Goal: Use online tool/utility

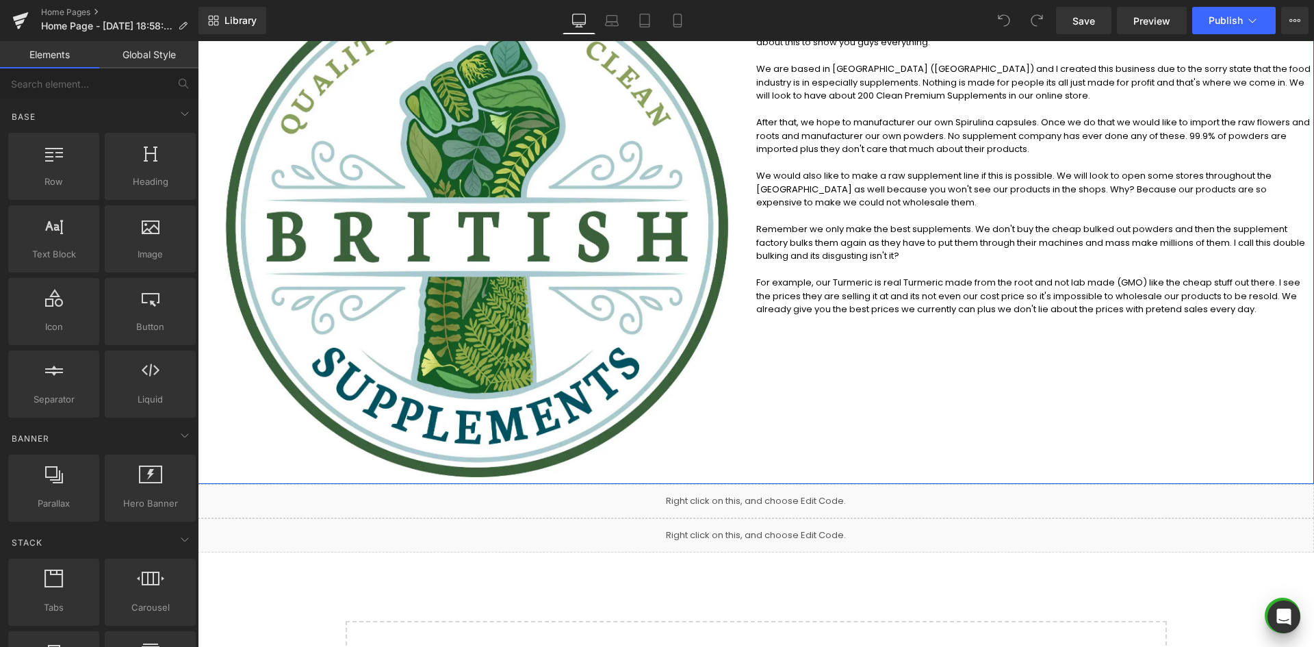
scroll to position [274, 0]
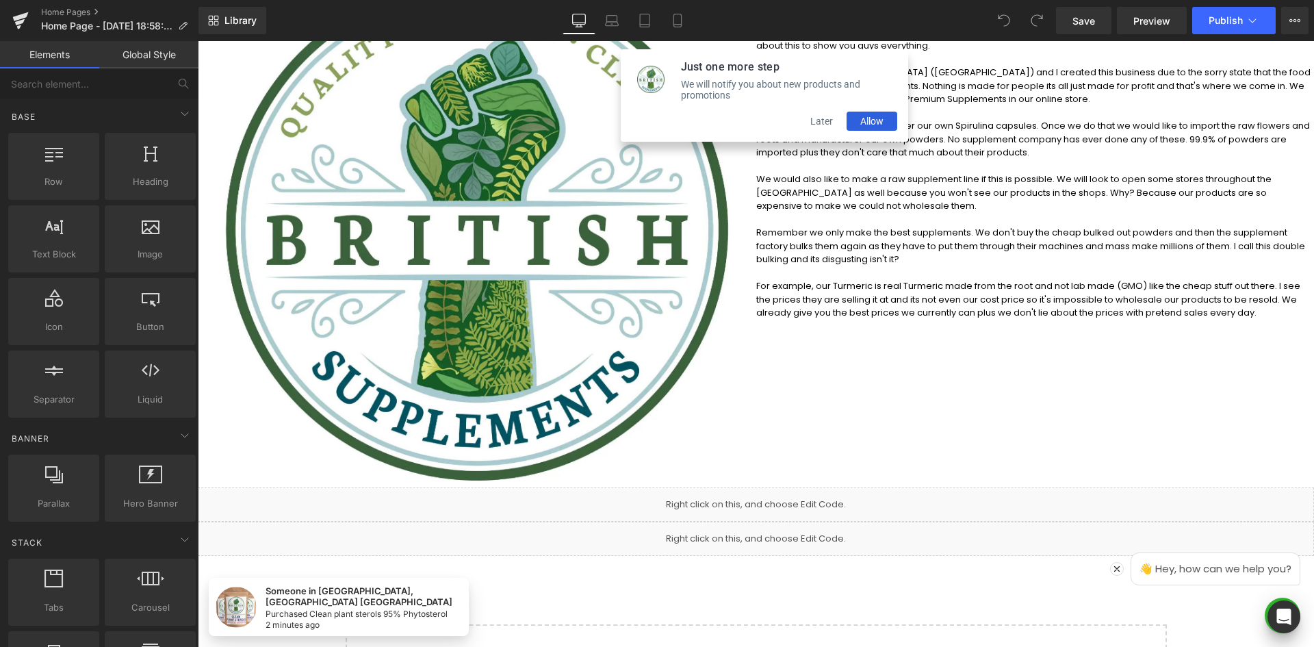
click at [1158, 37] on div "Library Desktop Desktop Laptop Tablet Mobile Save Preview Publish Scheduled Vie…" at bounding box center [756, 20] width 1116 height 41
click at [1158, 25] on span "Preview" at bounding box center [1151, 21] width 37 height 14
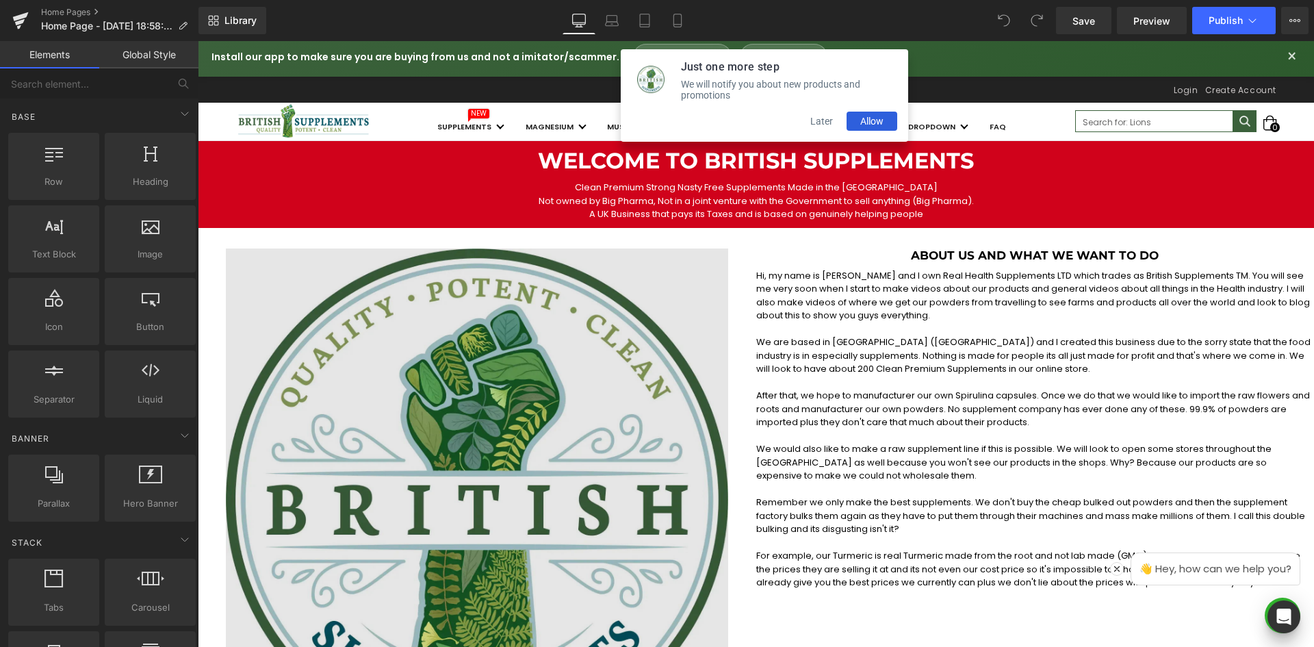
scroll to position [0, 0]
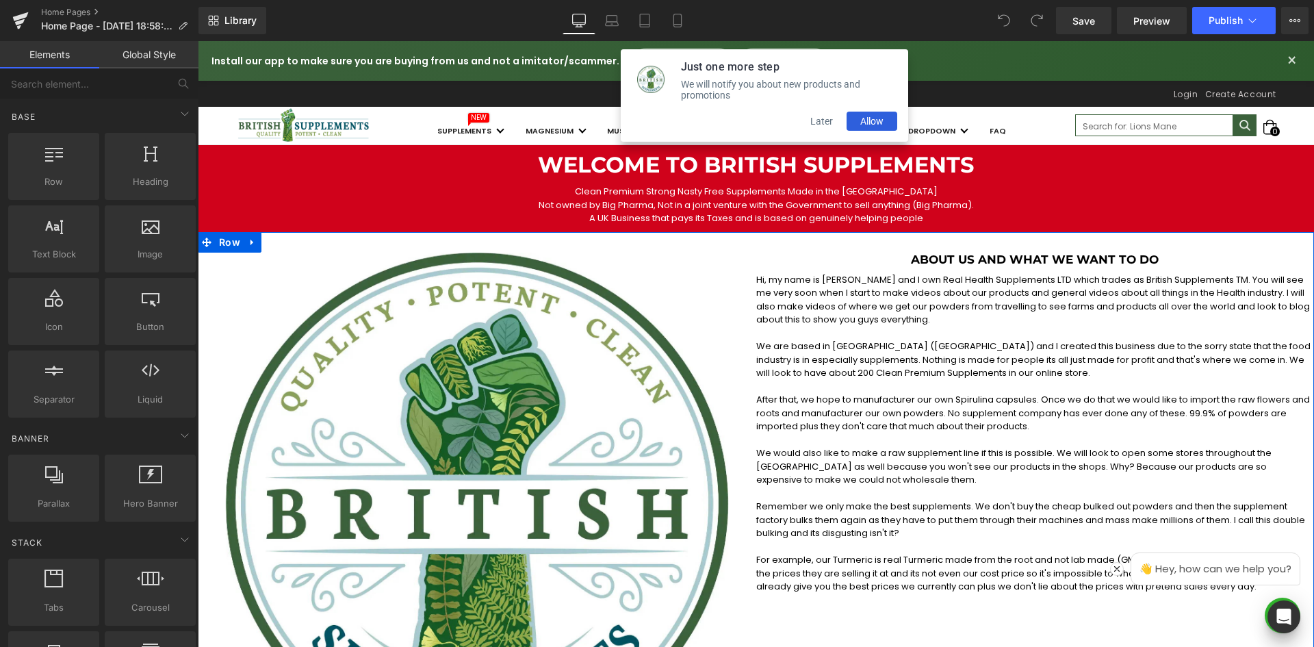
click at [691, 243] on div "Image About us and what we want to do Heading Hi, my name is [PERSON_NAME] and …" at bounding box center [756, 497] width 1116 height 530
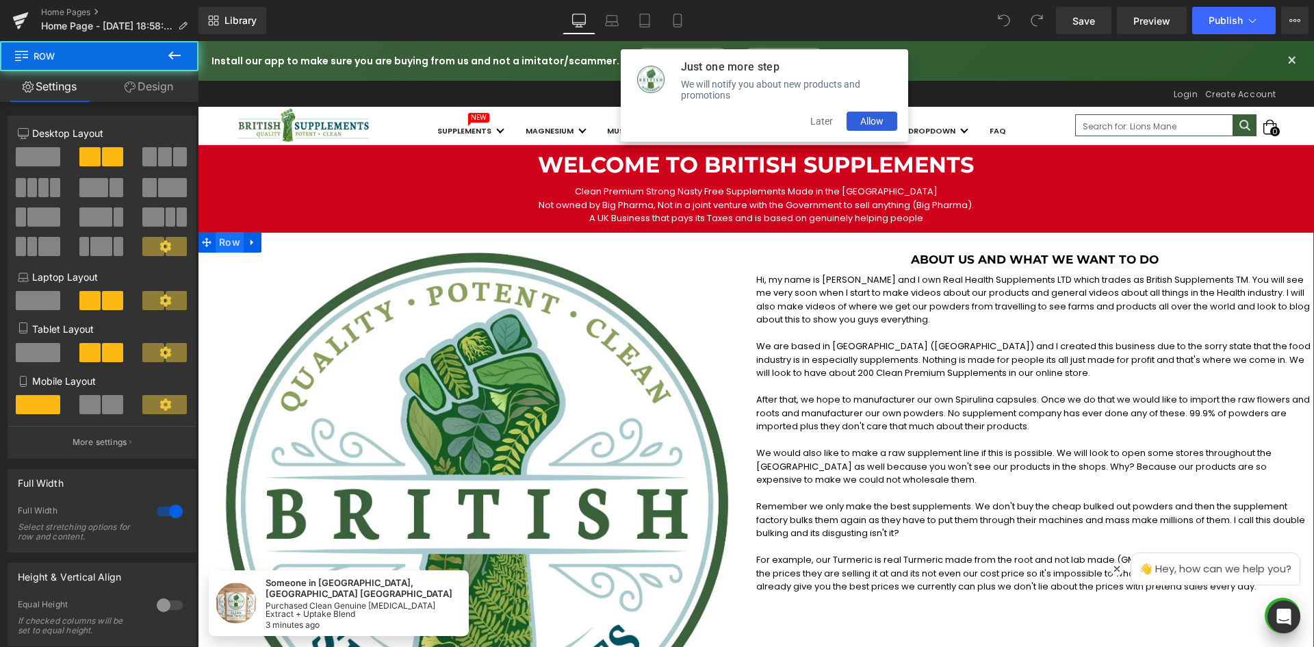
click at [216, 246] on span "Row" at bounding box center [230, 242] width 28 height 21
click at [168, 85] on link "Design" at bounding box center [148, 86] width 99 height 31
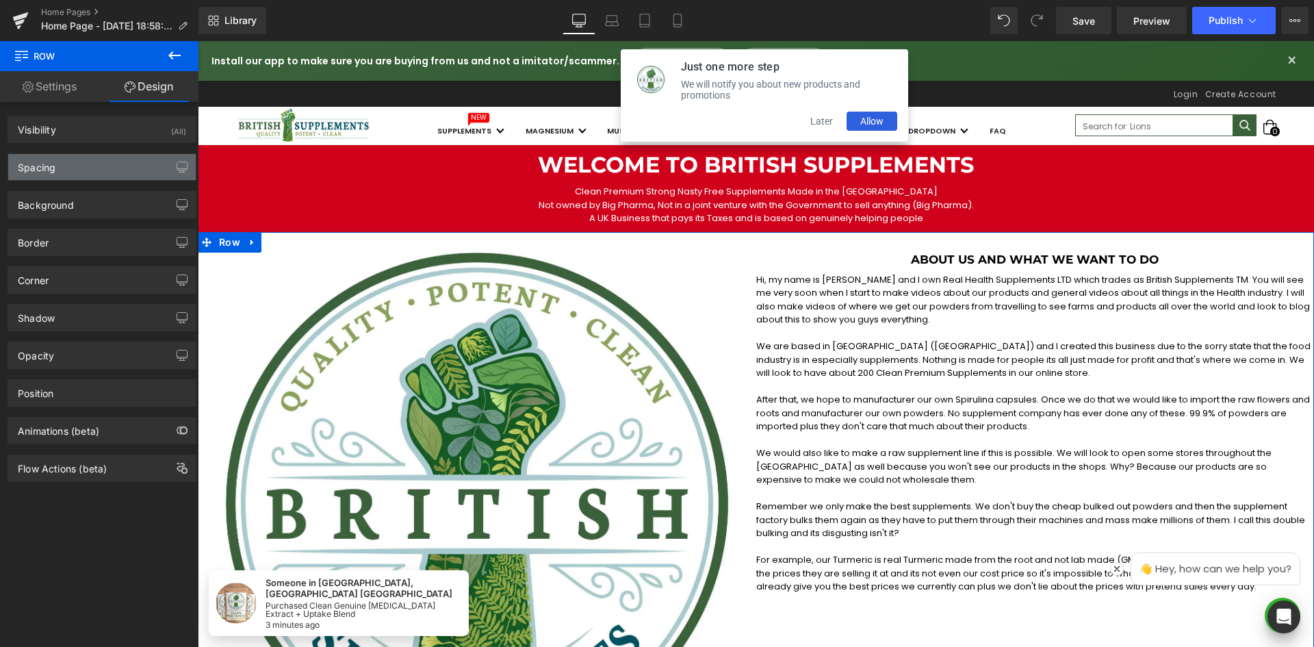
click at [93, 165] on div "Spacing" at bounding box center [102, 167] width 188 height 26
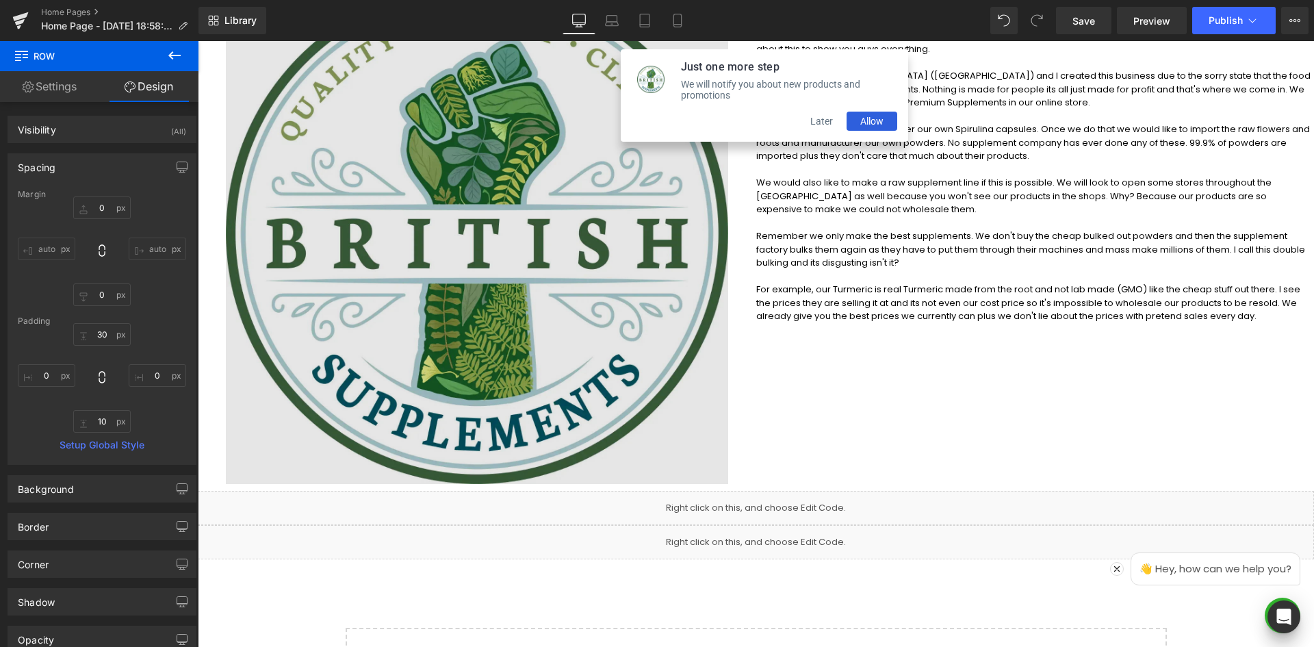
scroll to position [274, 0]
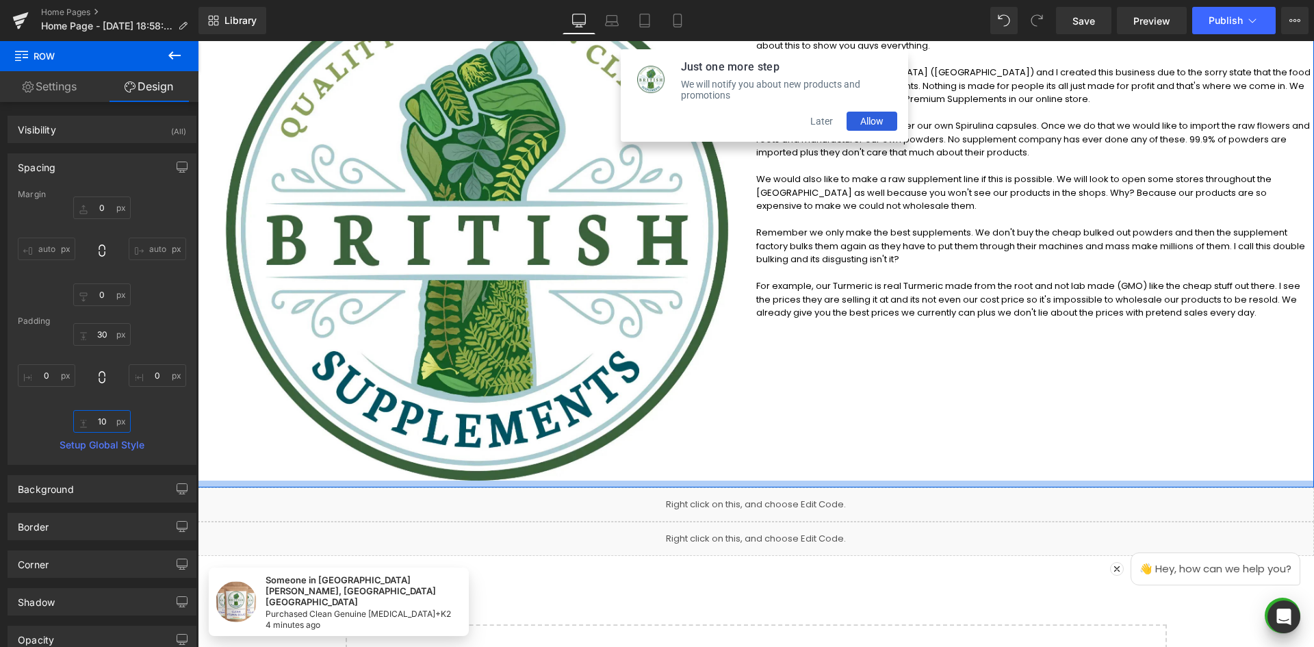
click at [98, 422] on input "10" at bounding box center [101, 421] width 57 height 23
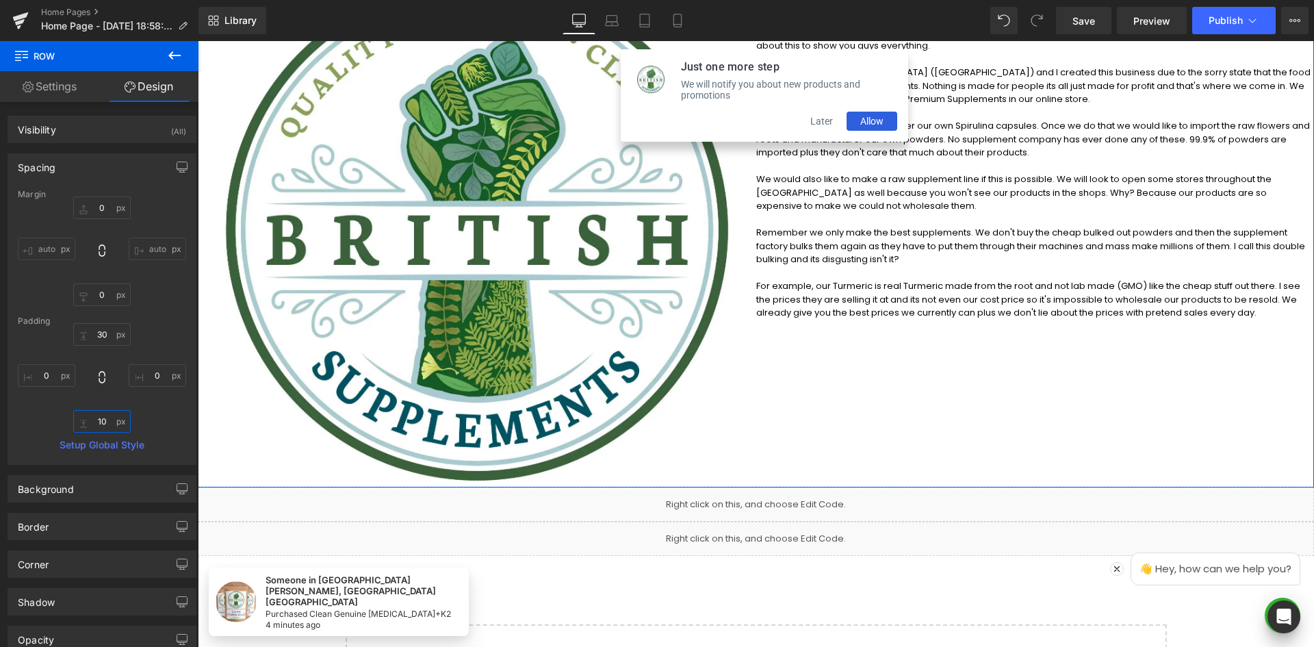
click at [98, 422] on input "10" at bounding box center [101, 421] width 57 height 23
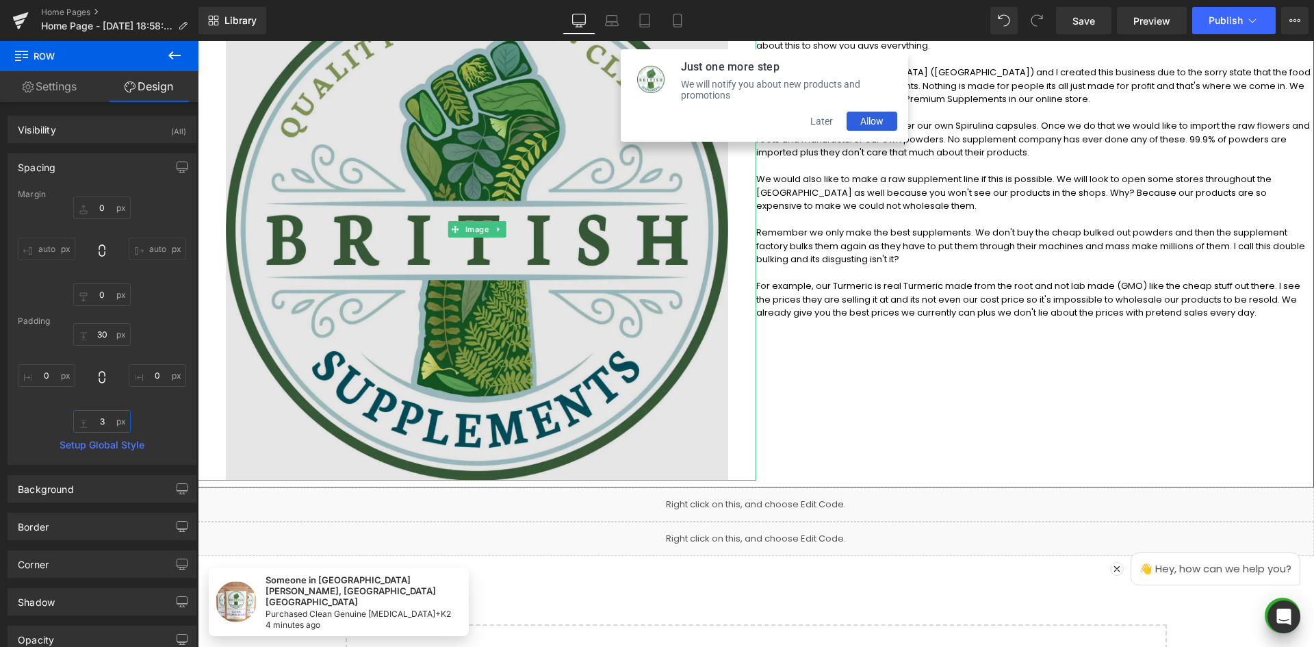
type input "30"
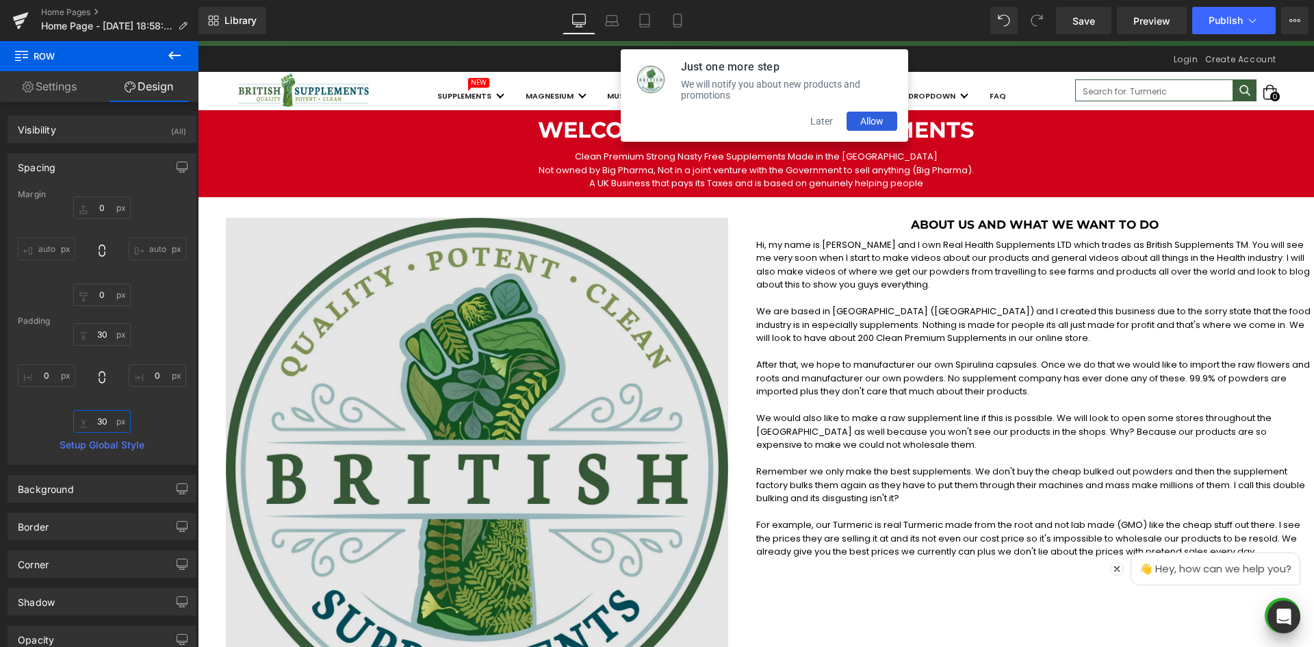
scroll to position [0, 0]
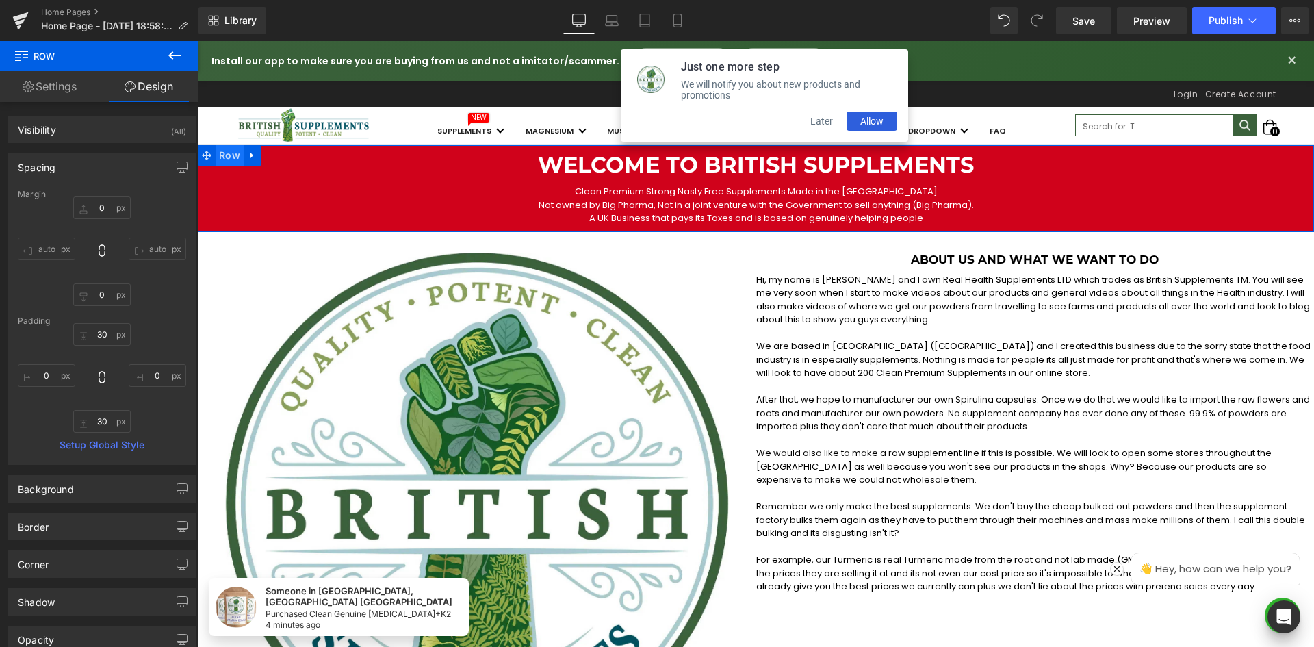
click at [216, 153] on span "Row" at bounding box center [230, 155] width 28 height 21
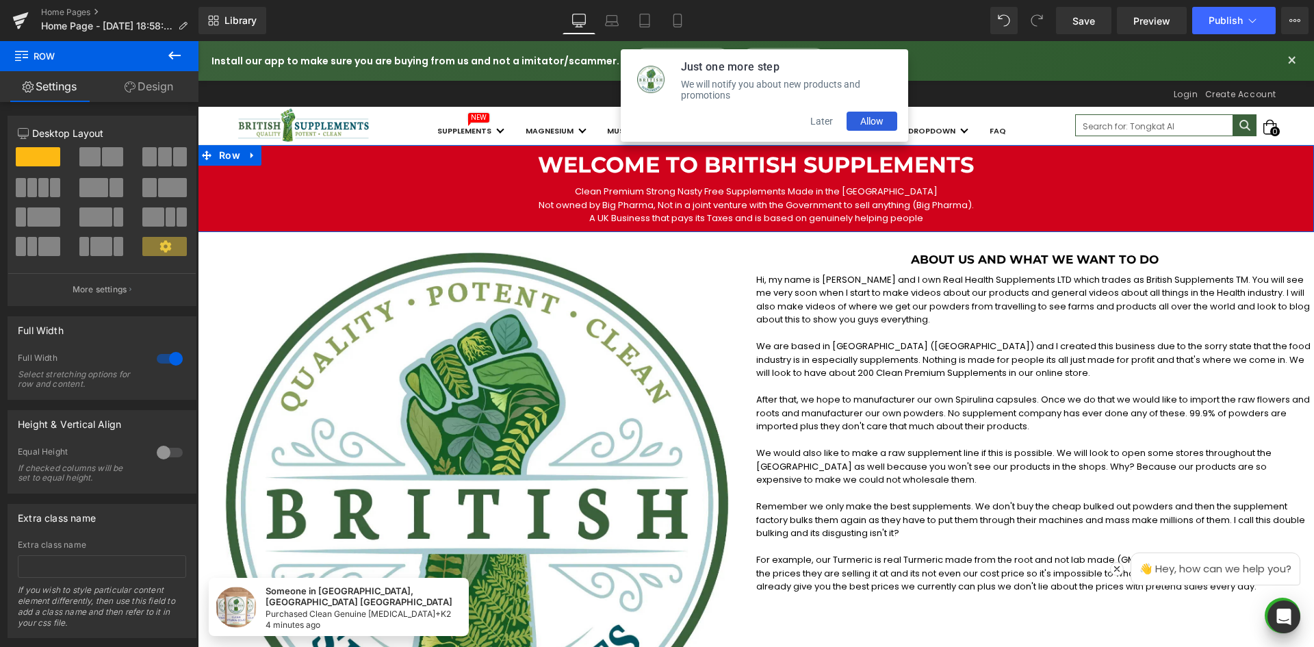
click at [140, 96] on link "Design" at bounding box center [148, 86] width 99 height 31
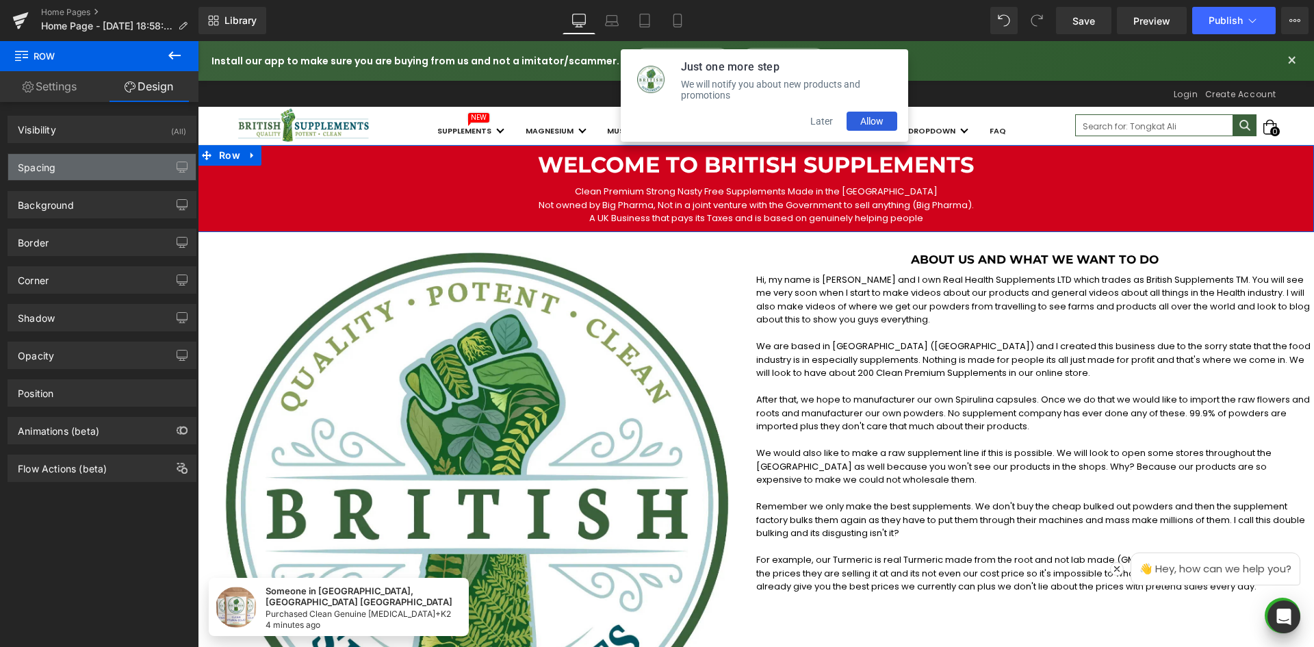
click at [97, 159] on div "Spacing" at bounding box center [102, 167] width 188 height 26
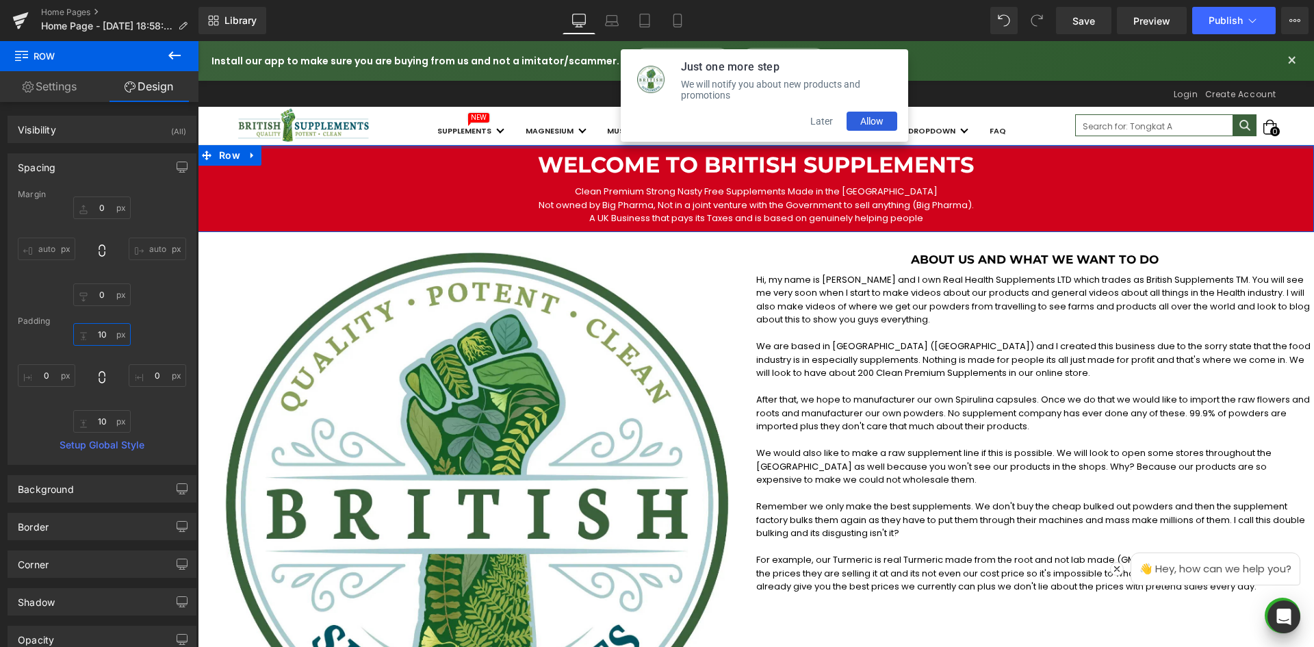
click at [100, 334] on input "10" at bounding box center [101, 334] width 57 height 23
drag, startPoint x: 100, startPoint y: 334, endPoint x: 38, endPoint y: 246, distance: 107.1
click at [100, 334] on input "10" at bounding box center [101, 334] width 57 height 23
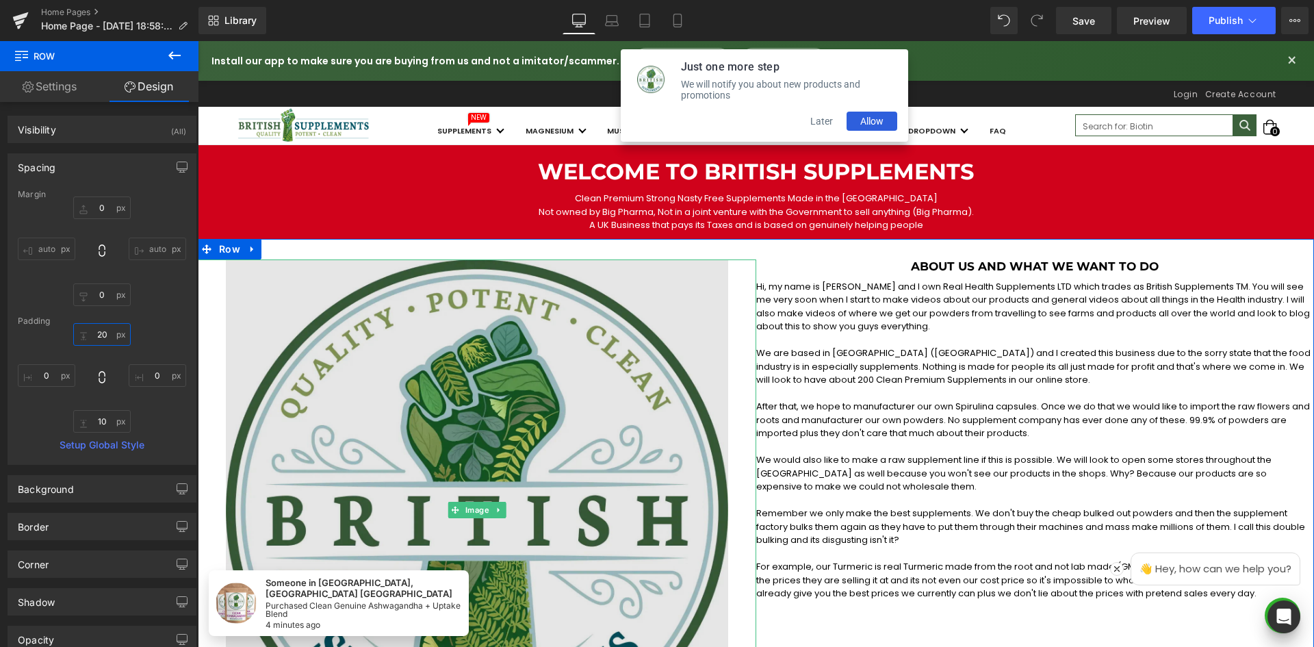
type input "2"
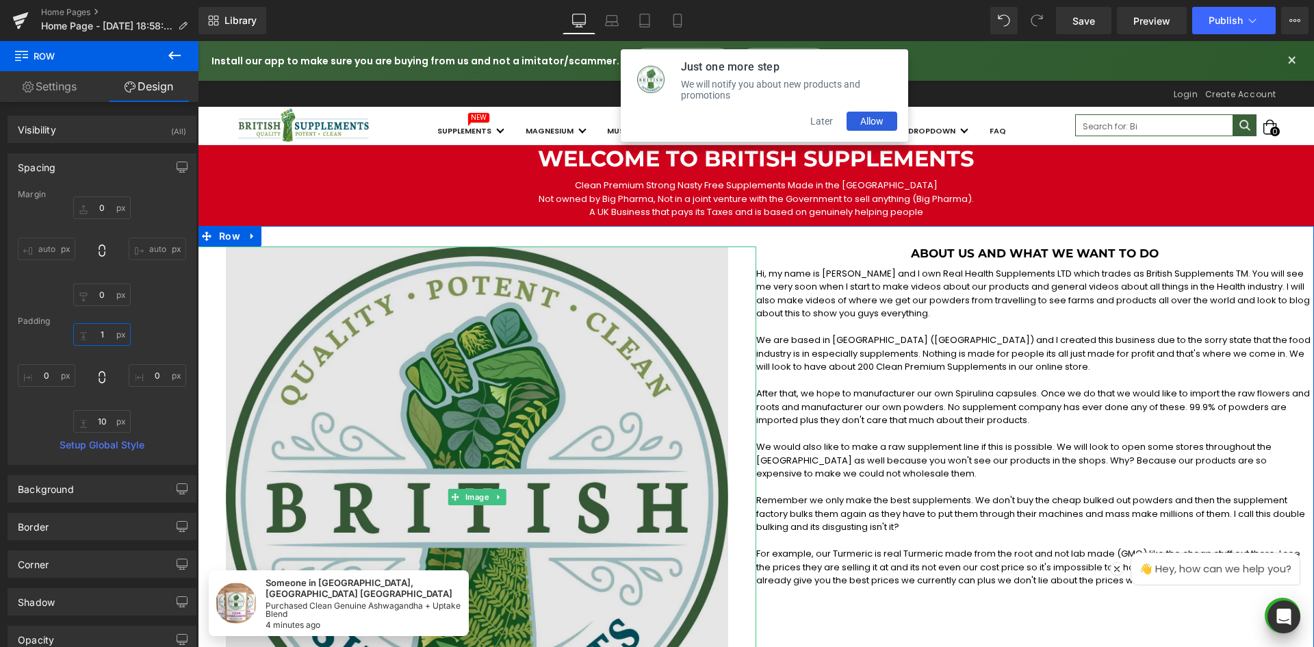
type input "10"
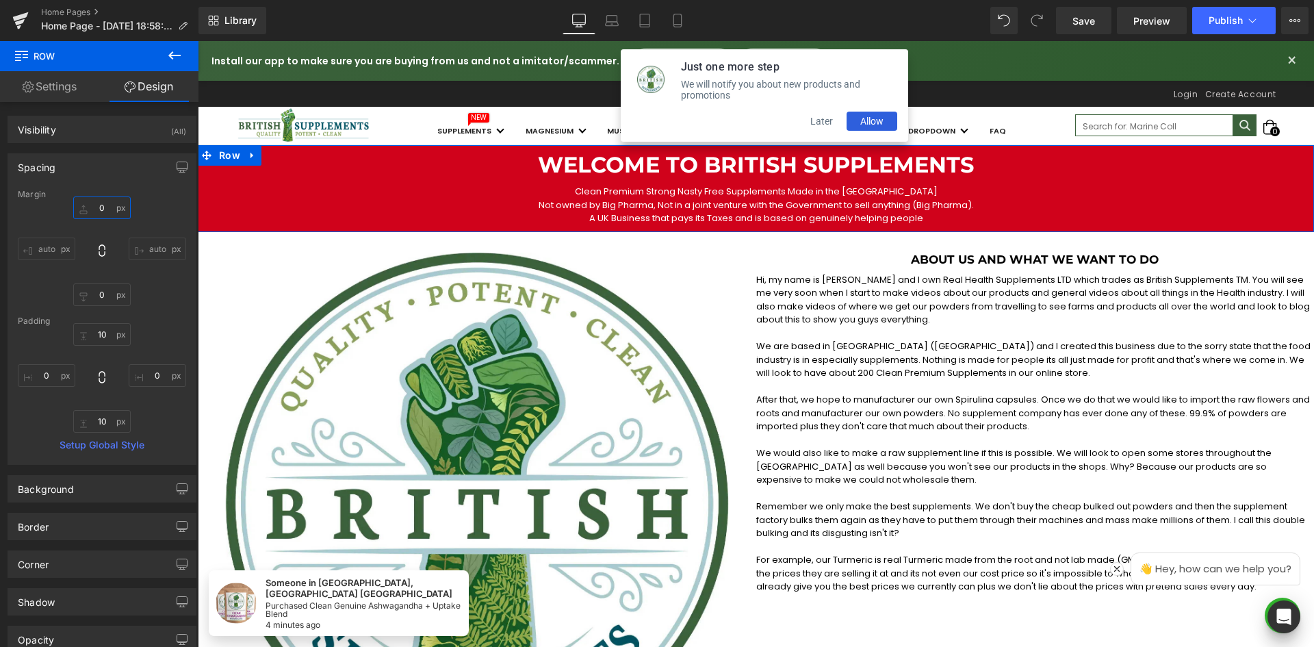
click at [99, 210] on input "0" at bounding box center [101, 207] width 57 height 23
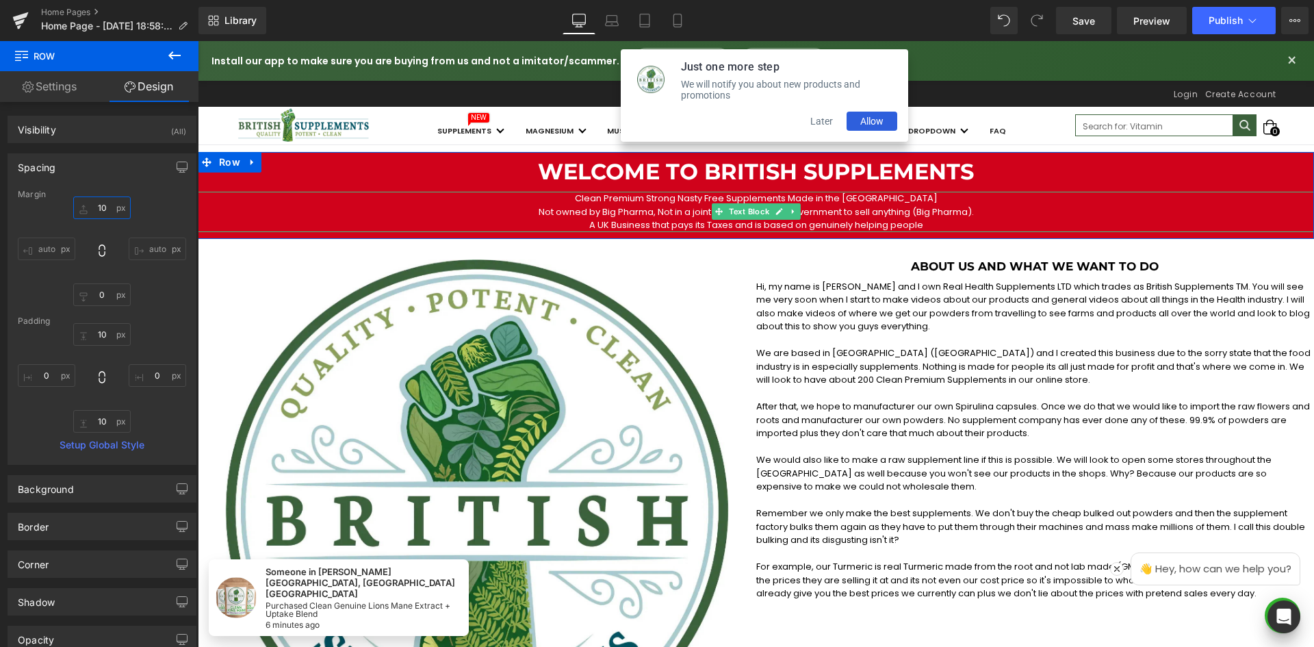
type input "1"
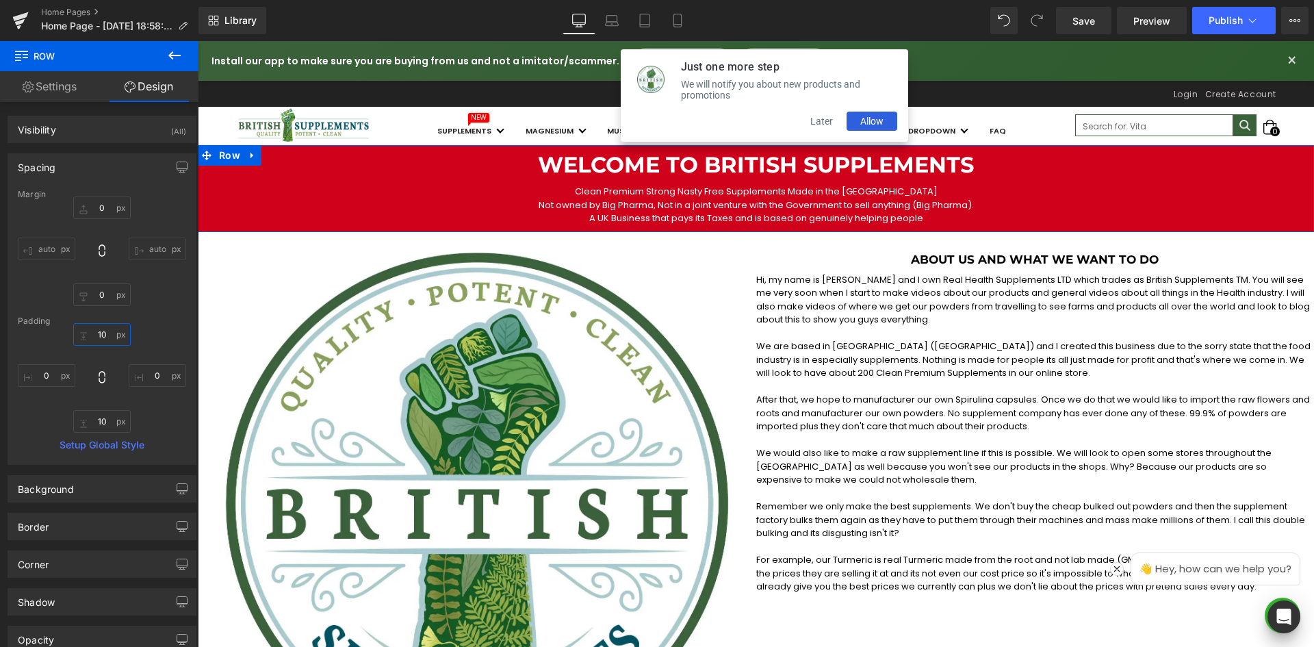
click at [99, 343] on input "10" at bounding box center [101, 334] width 57 height 23
click at [100, 341] on input "10" at bounding box center [101, 334] width 57 height 23
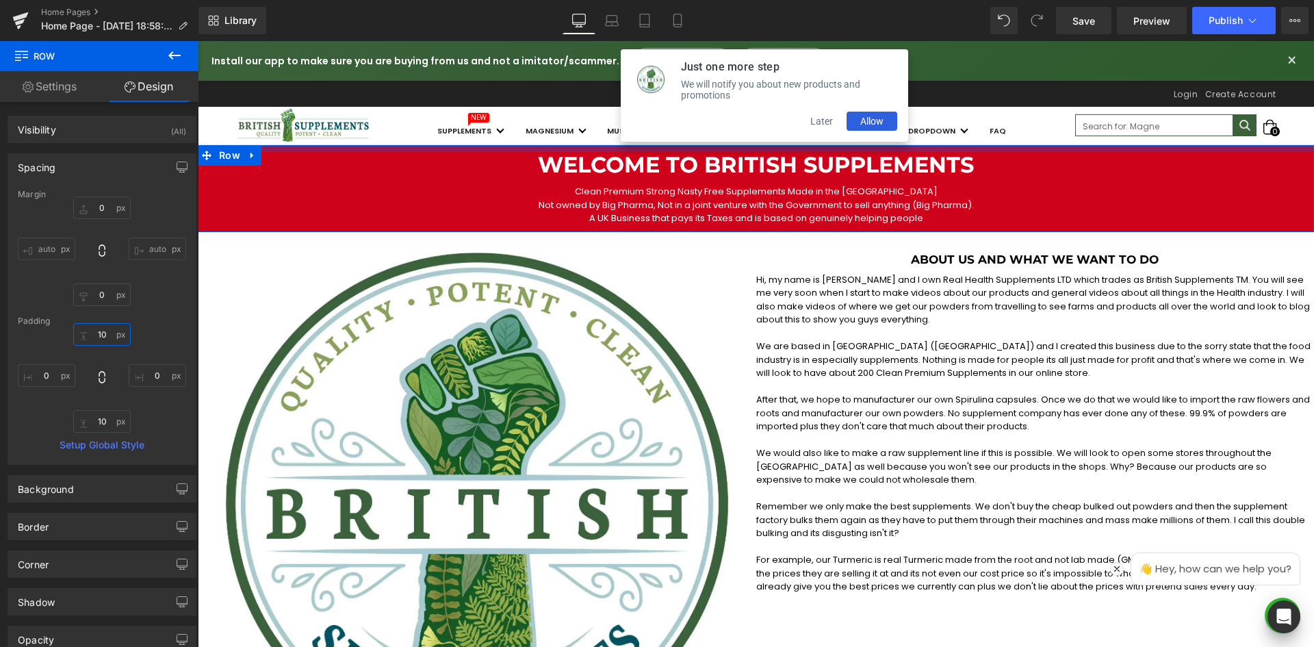
click at [104, 332] on input "10" at bounding box center [101, 334] width 57 height 23
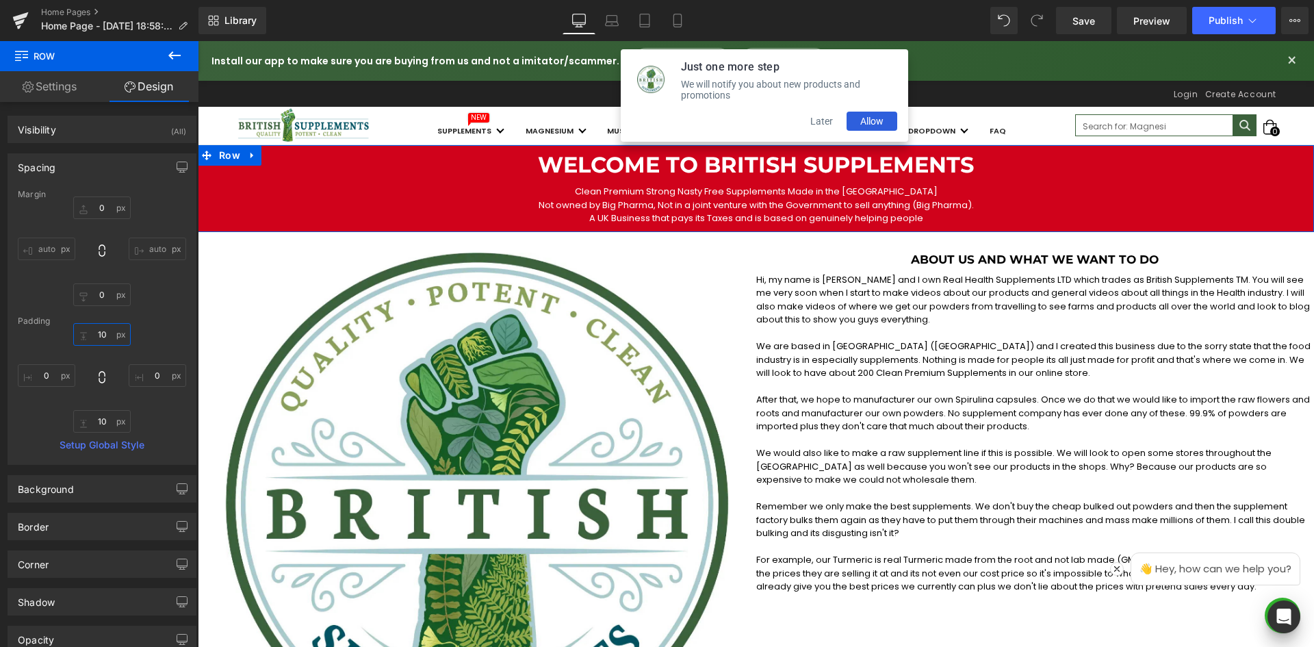
click at [104, 332] on input "10" at bounding box center [101, 334] width 57 height 23
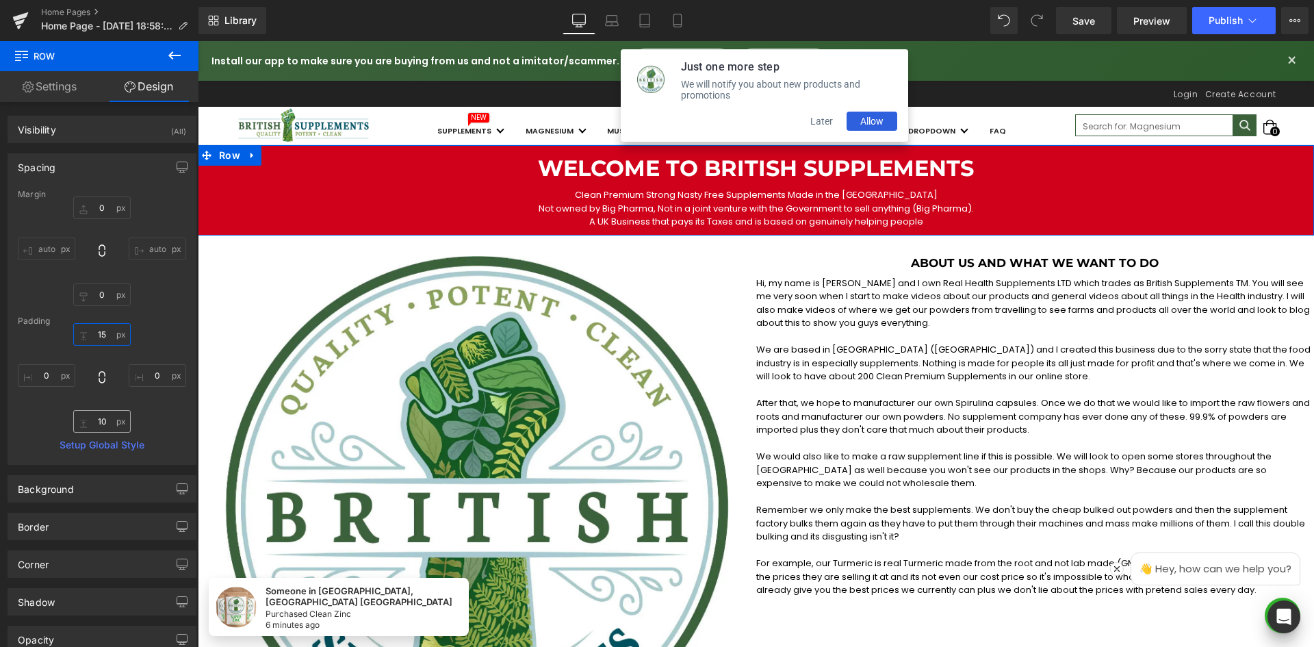
type input "15"
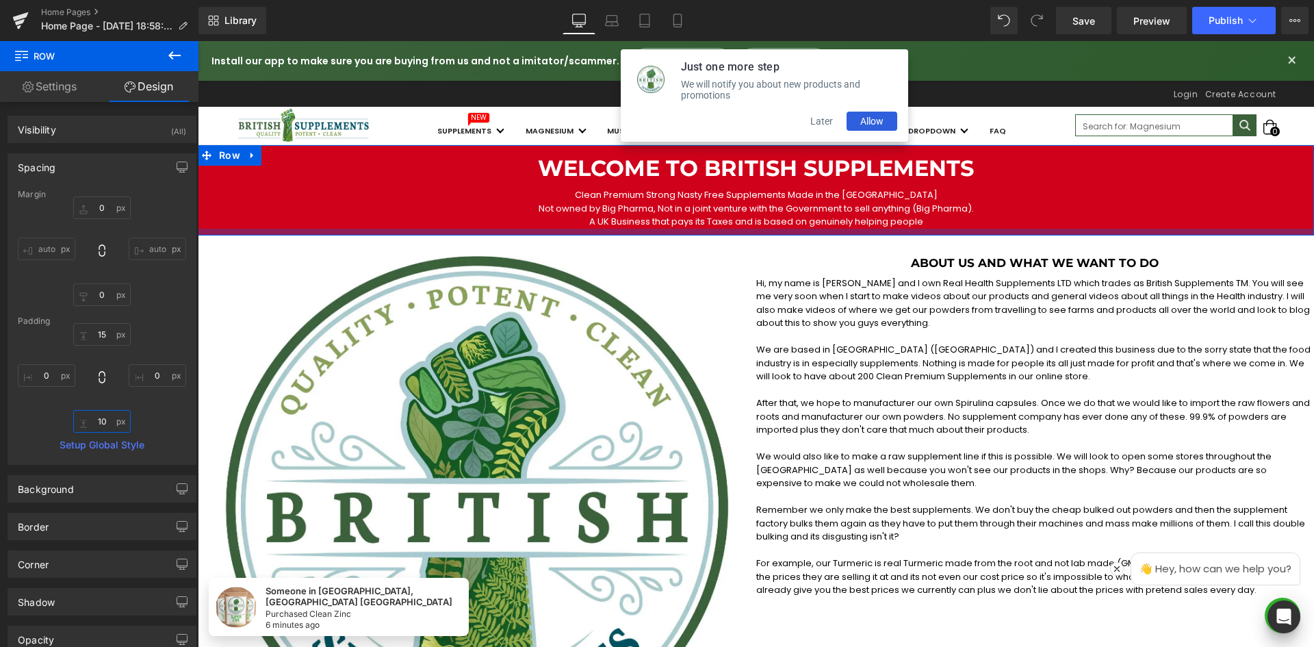
click at [100, 422] on input "10" at bounding box center [101, 421] width 57 height 23
click at [101, 421] on input "10" at bounding box center [101, 421] width 57 height 23
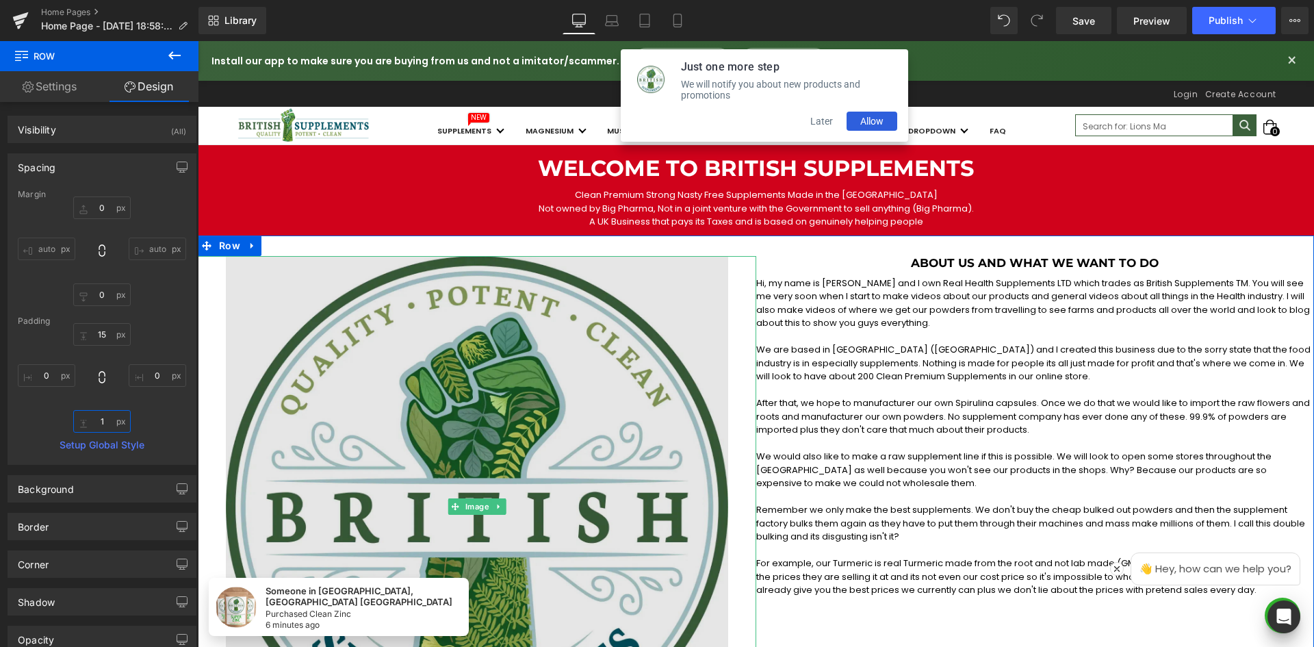
type input "15"
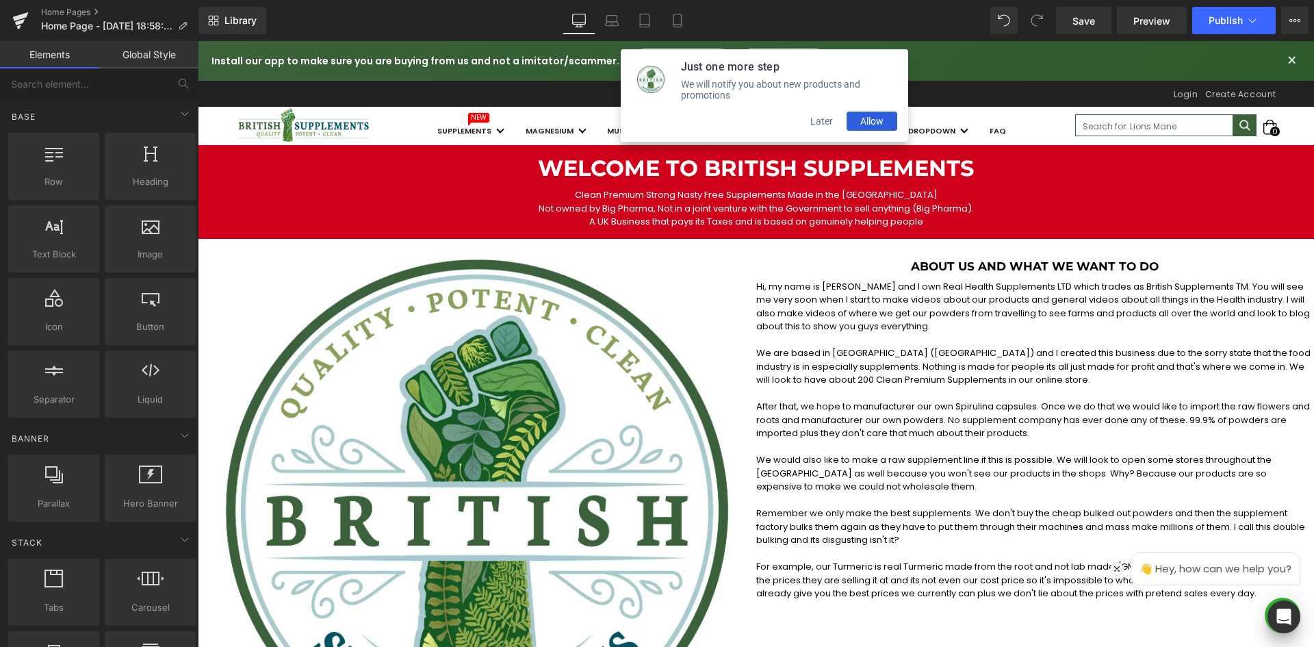
click at [815, 123] on button "Later" at bounding box center [822, 121] width 50 height 19
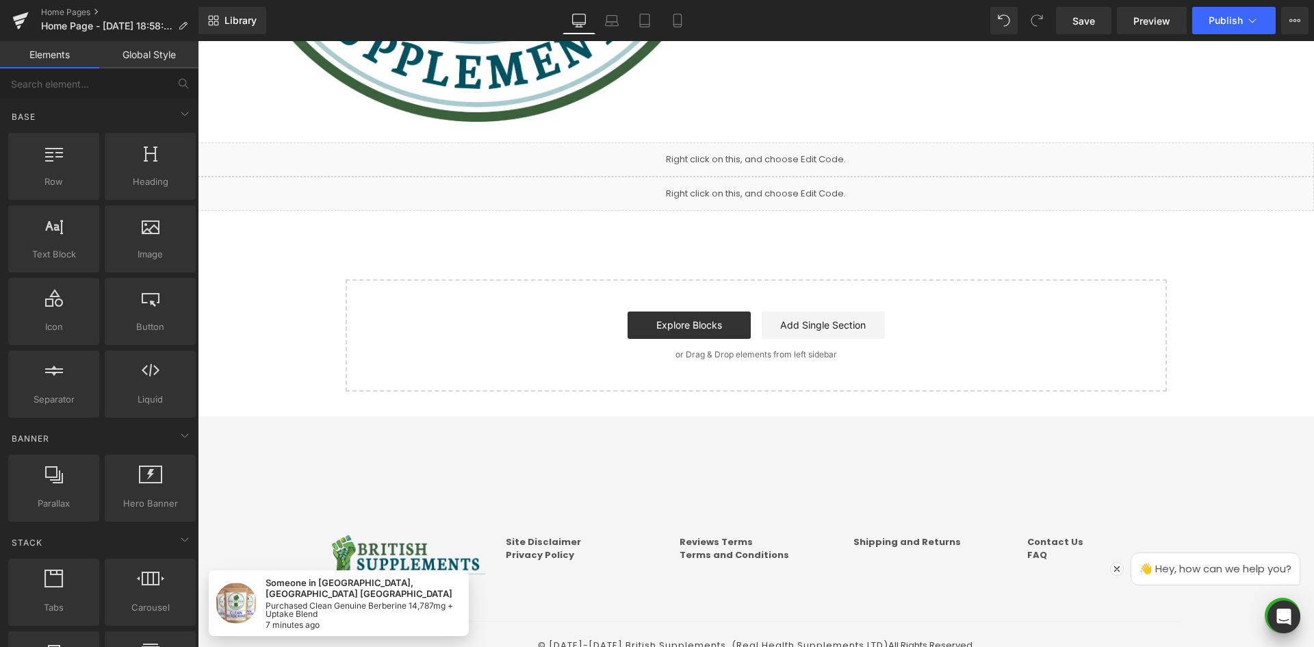
scroll to position [662, 0]
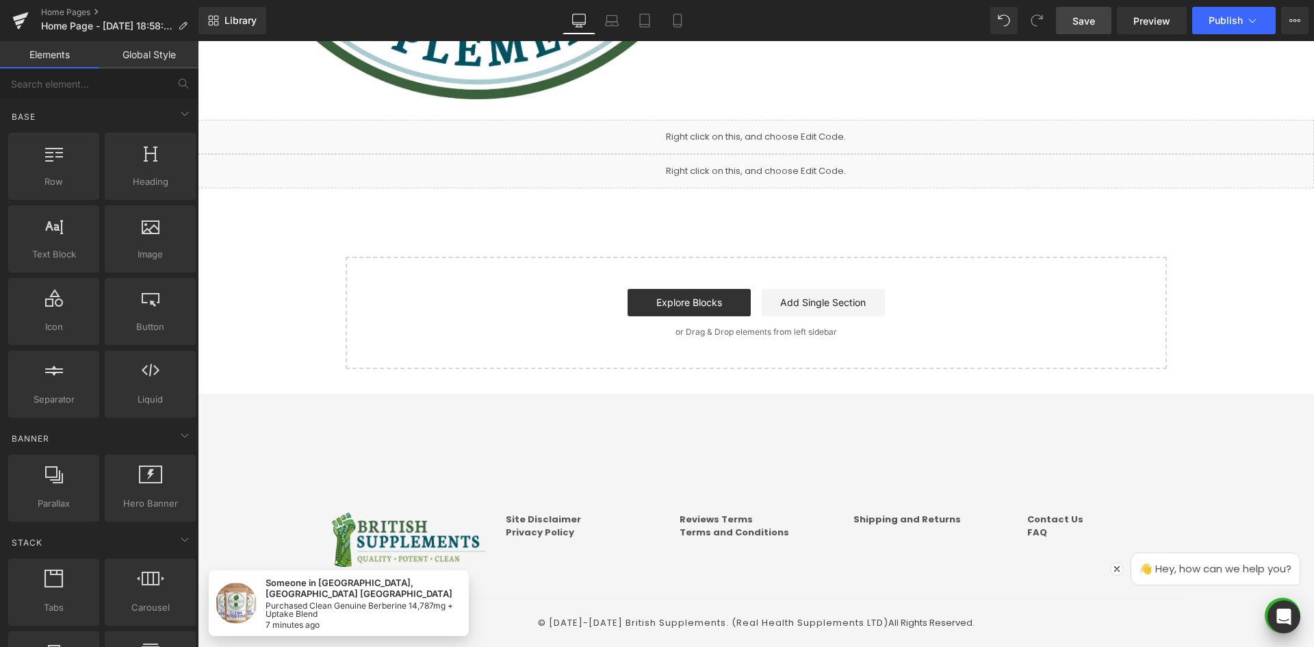
click at [1082, 26] on span "Save" at bounding box center [1084, 21] width 23 height 14
click at [86, 80] on input "text" at bounding box center [84, 83] width 168 height 30
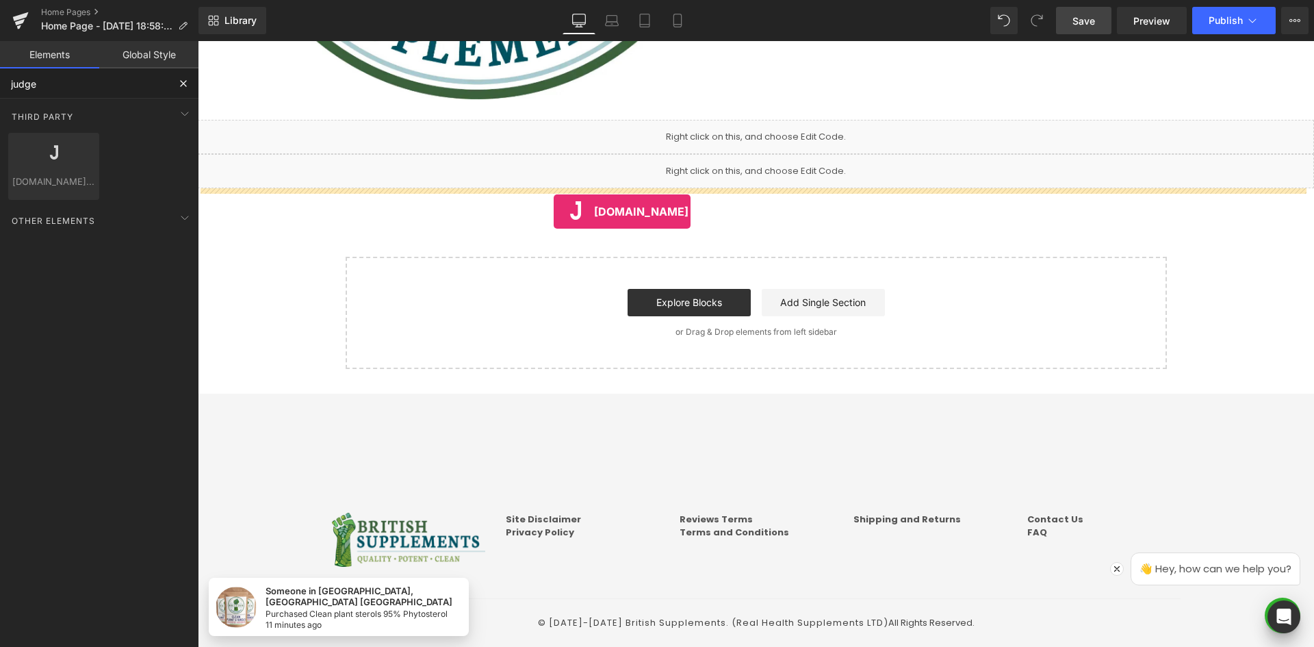
drag, startPoint x: 383, startPoint y: 233, endPoint x: 554, endPoint y: 212, distance: 171.8
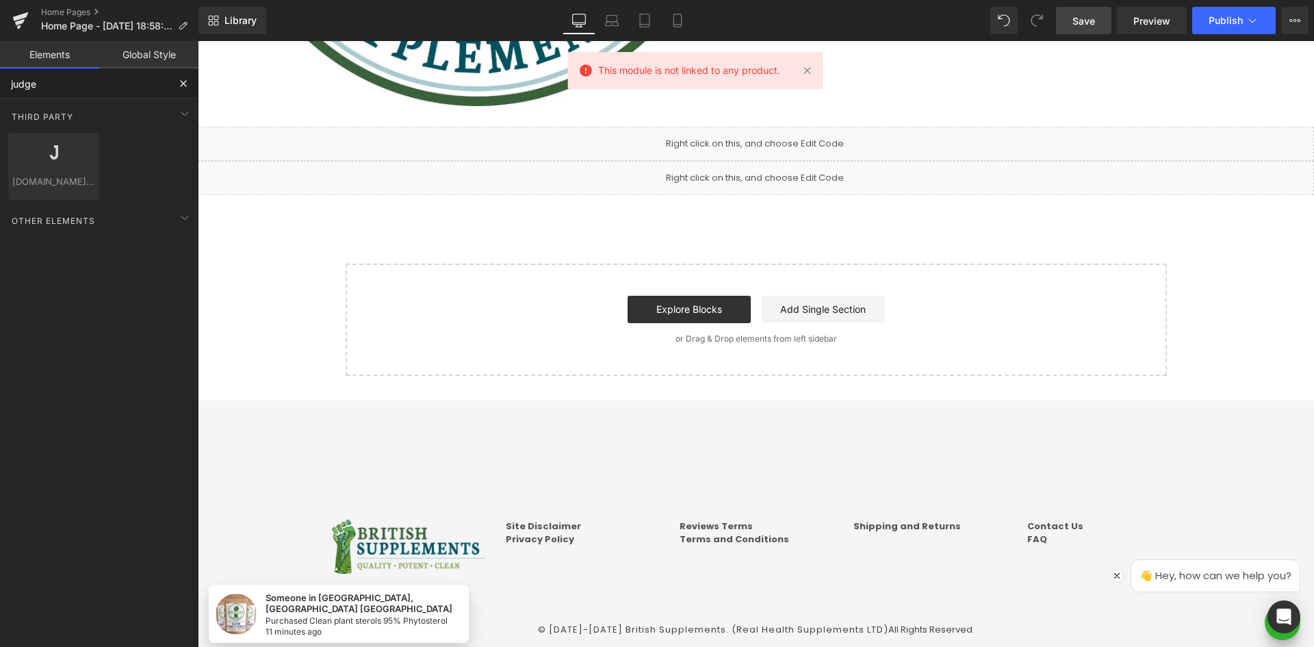
scroll to position [655, 0]
type input "judge"
click at [140, 288] on div "Base Row rows, columns, layouts, div Heading headings, titles, h1,h2,h3,h4,h5,h…" at bounding box center [102, 201] width 204 height 204
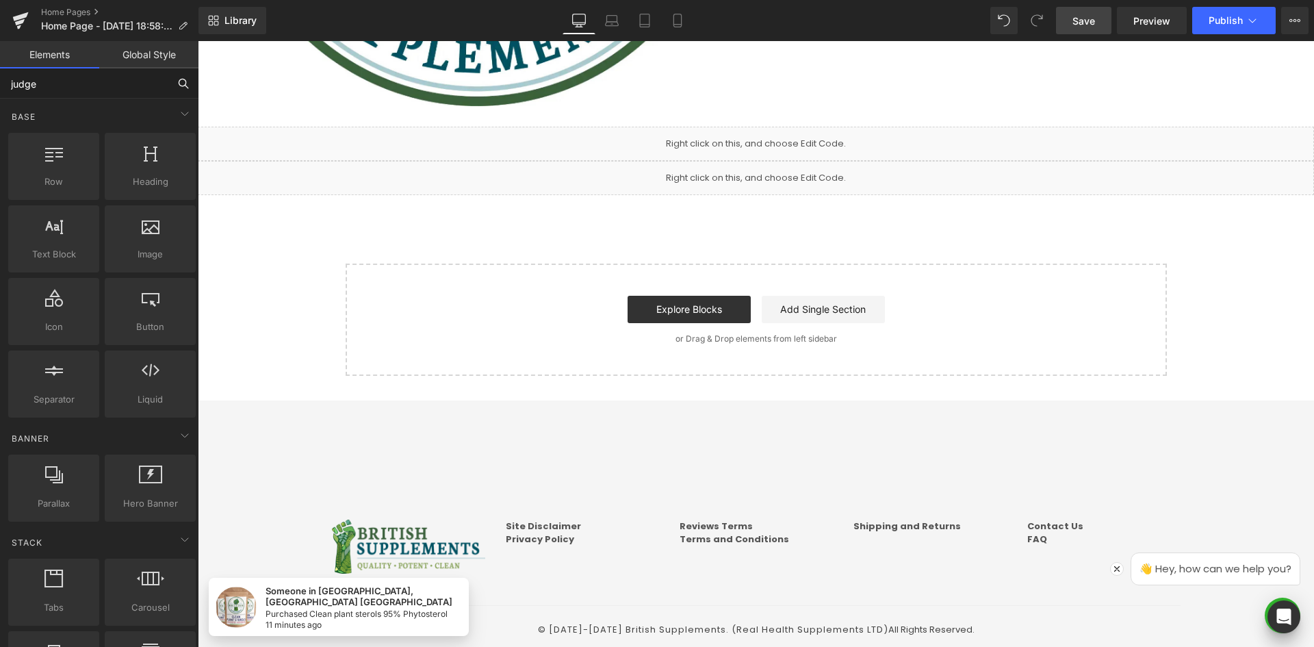
click at [114, 90] on input "judge" at bounding box center [84, 83] width 168 height 30
